Goal: Ask a question

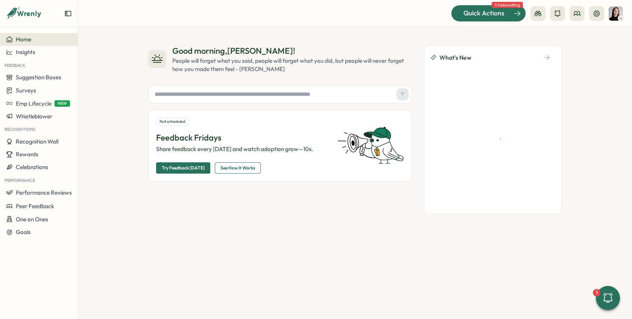
click at [499, 18] on span "Quick Actions" at bounding box center [483, 13] width 41 height 10
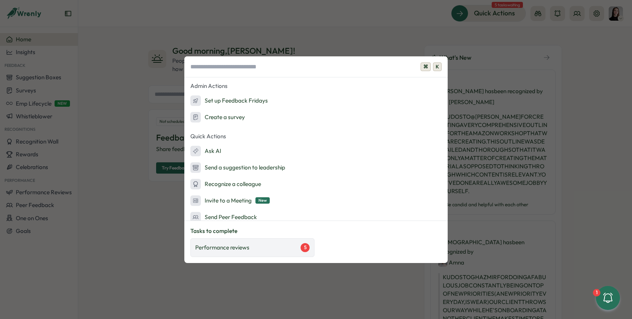
click at [249, 254] on div "Performance reviews 5" at bounding box center [252, 247] width 124 height 19
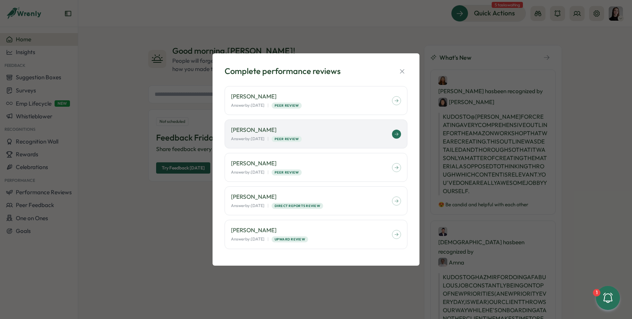
click at [387, 129] on p "[PERSON_NAME]" at bounding box center [311, 130] width 161 height 8
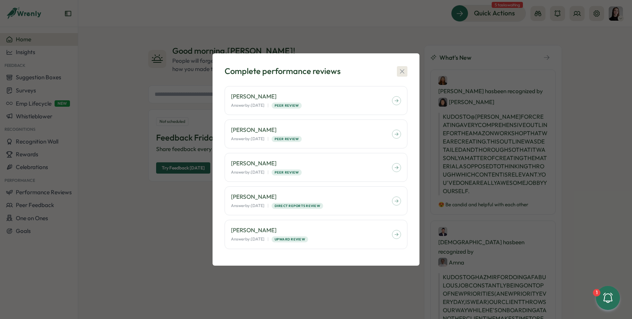
click at [399, 70] on icon "button" at bounding box center [402, 72] width 8 height 8
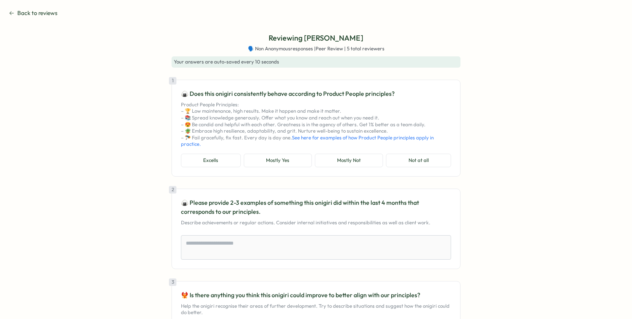
scroll to position [14, 0]
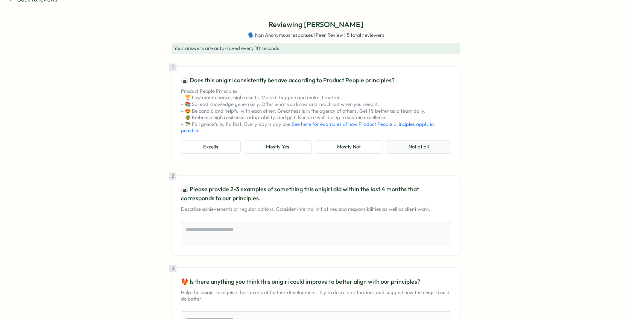
click at [418, 143] on button "Not at all" at bounding box center [418, 147] width 65 height 14
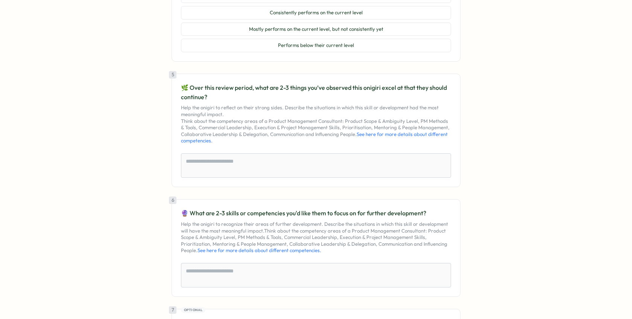
scroll to position [533, 0]
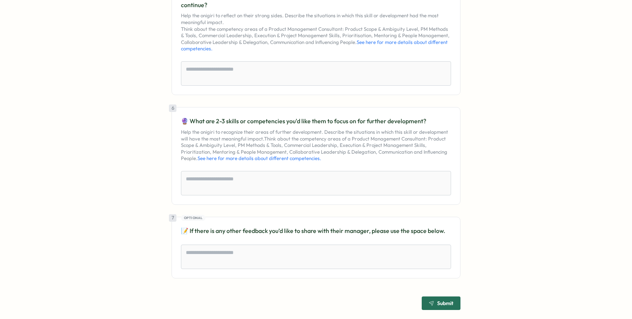
click at [430, 308] on span "Submit" at bounding box center [441, 303] width 24 height 13
type textarea "*"
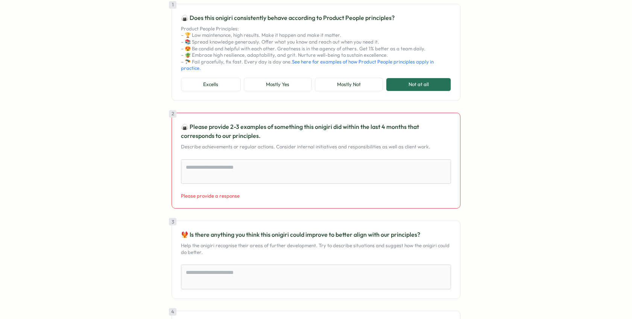
scroll to position [0, 0]
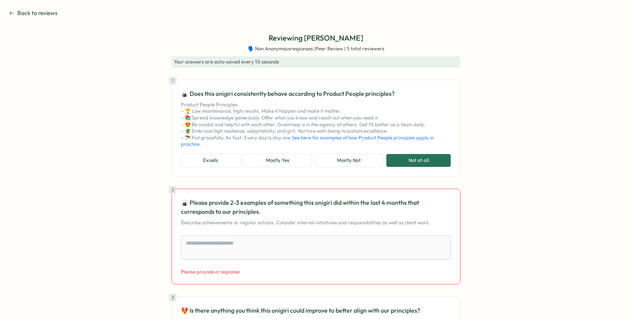
click at [25, 14] on span "Back to reviews" at bounding box center [37, 13] width 40 height 8
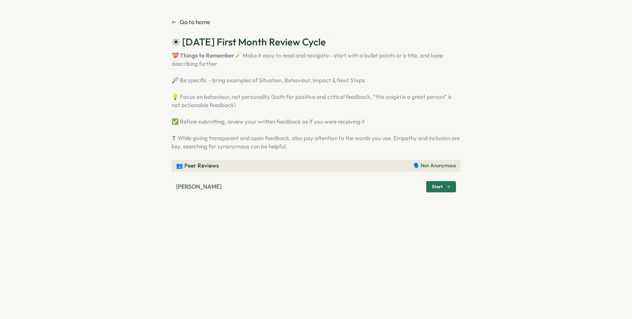
click at [179, 13] on section "Go to home ☀ [DATE] First Month Review Cycle 💝 Things to Remember 🪄 Make it eas…" at bounding box center [316, 159] width 632 height 319
click at [181, 19] on p "Go to home" at bounding box center [195, 22] width 30 height 8
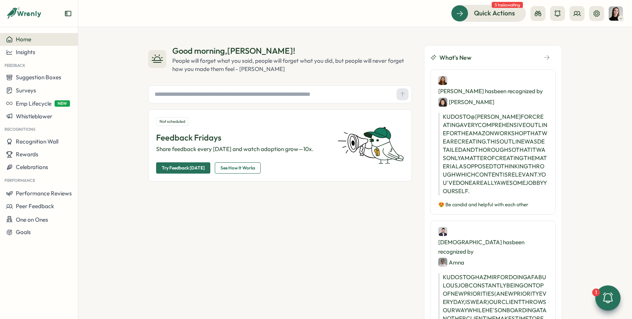
click at [609, 297] on icon at bounding box center [607, 298] width 13 height 13
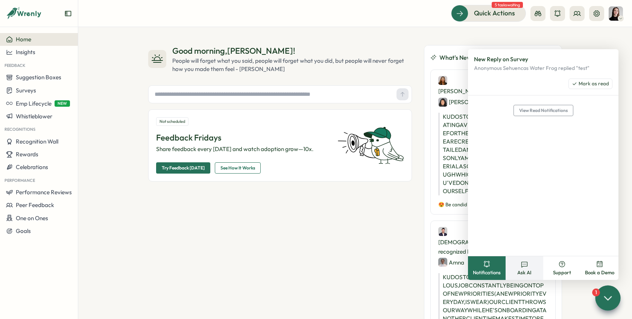
click at [535, 264] on button "Ask AI" at bounding box center [524, 269] width 38 height 24
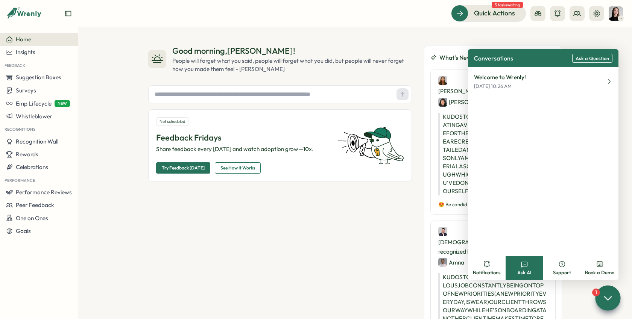
click at [580, 59] on span "Ask a Question" at bounding box center [591, 59] width 33 height 6
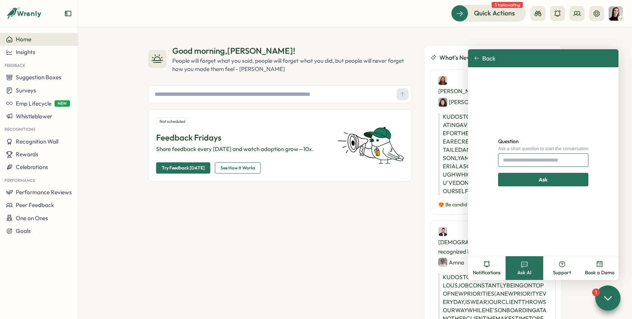
click at [521, 160] on input "Question" at bounding box center [543, 160] width 90 height 14
type input "**********"
click at [516, 182] on div "Ask" at bounding box center [543, 179] width 76 height 13
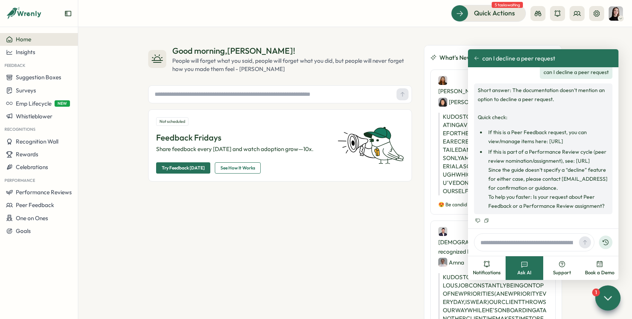
scroll to position [26, 0]
click at [492, 242] on input "text" at bounding box center [526, 242] width 99 height 11
type input "**********"
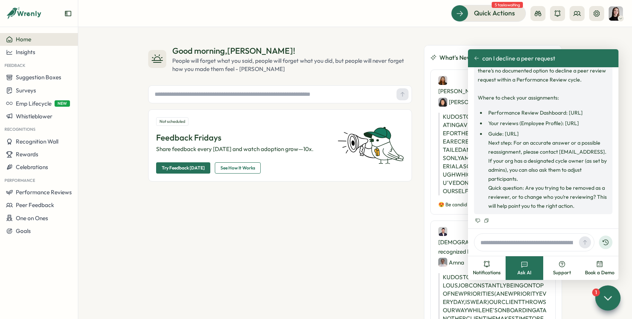
scroll to position [202, 0]
